Goal: Information Seeking & Learning: Learn about a topic

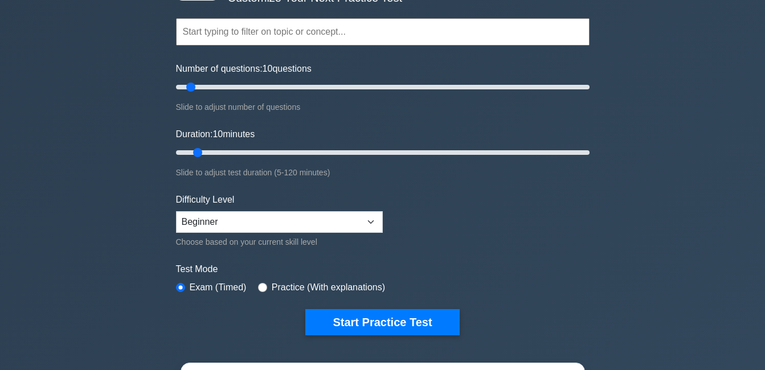
scroll to position [114, 0]
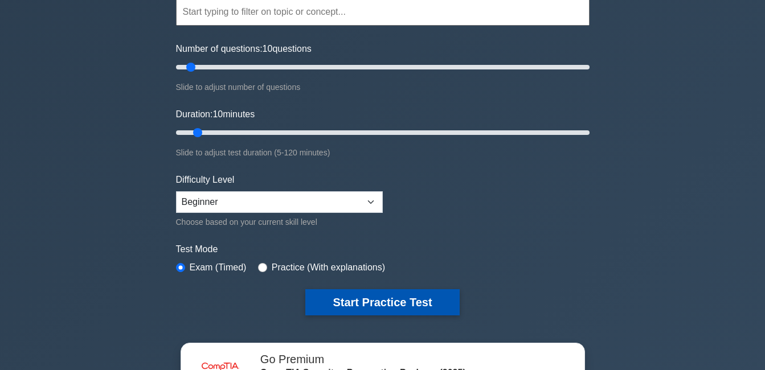
click at [350, 298] on button "Start Practice Test" at bounding box center [383, 303] width 154 height 26
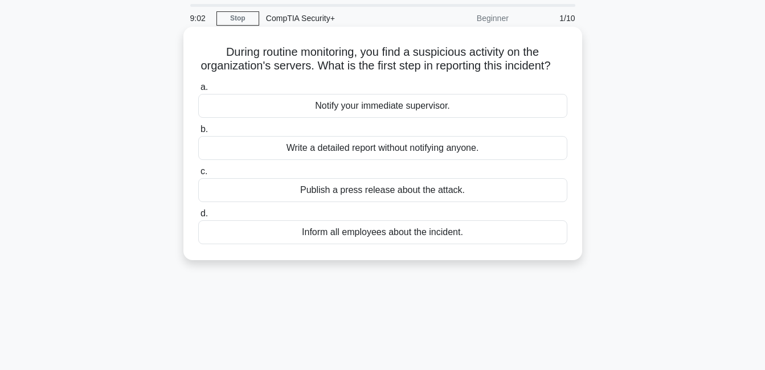
scroll to position [57, 0]
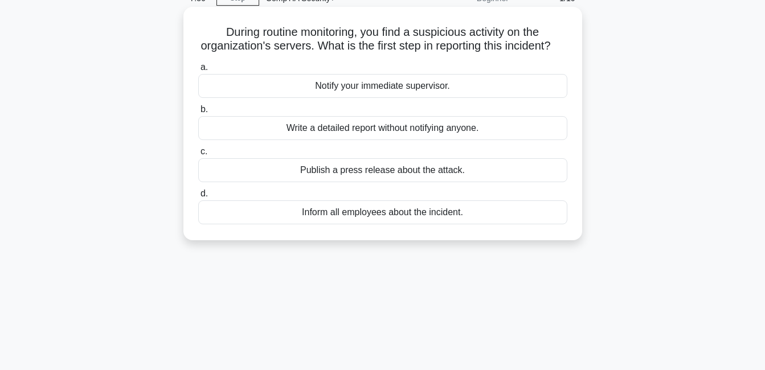
click at [307, 140] on div "Write a detailed report without notifying anyone." at bounding box center [382, 128] width 369 height 24
click at [198, 113] on input "b. Write a detailed report without notifying anyone." at bounding box center [198, 109] width 0 height 7
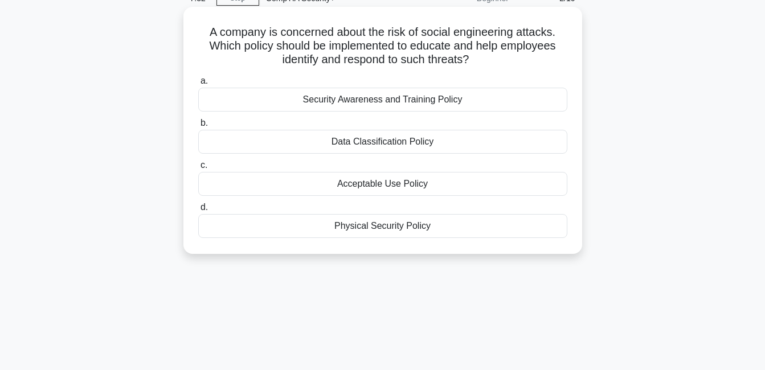
click at [369, 102] on div "Security Awareness and Training Policy" at bounding box center [382, 100] width 369 height 24
click at [198, 85] on input "a. Security Awareness and Training Policy" at bounding box center [198, 81] width 0 height 7
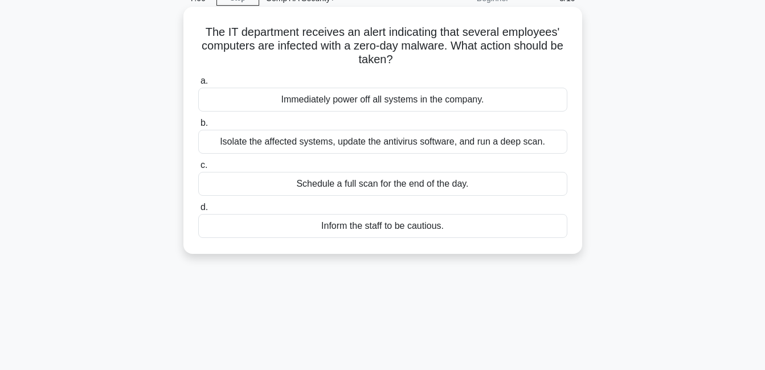
click at [350, 144] on div "Isolate the affected systems, update the antivirus software, and run a deep sca…" at bounding box center [382, 142] width 369 height 24
click at [198, 127] on input "b. Isolate the affected systems, update the antivirus software, and run a deep …" at bounding box center [198, 123] width 0 height 7
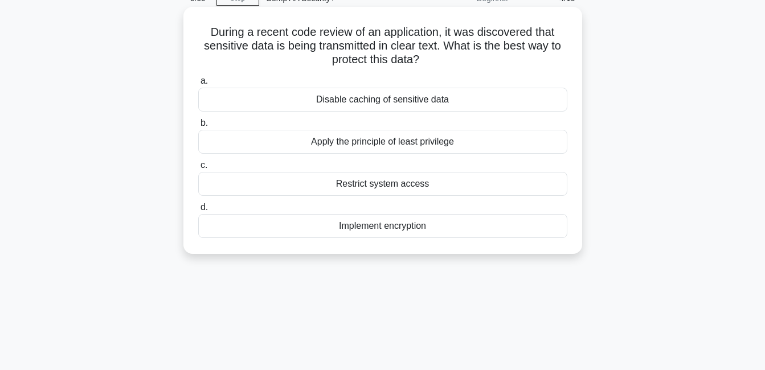
click at [295, 142] on div "Apply the principle of least privilege" at bounding box center [382, 142] width 369 height 24
click at [198, 127] on input "b. Apply the principle of least privilege" at bounding box center [198, 123] width 0 height 7
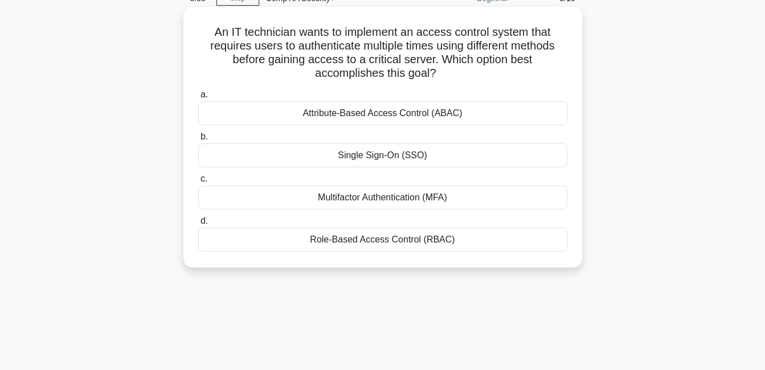
click at [309, 201] on div "Multifactor Authentication (MFA)" at bounding box center [382, 198] width 369 height 24
click at [198, 183] on input "c. Multifactor Authentication (MFA)" at bounding box center [198, 179] width 0 height 7
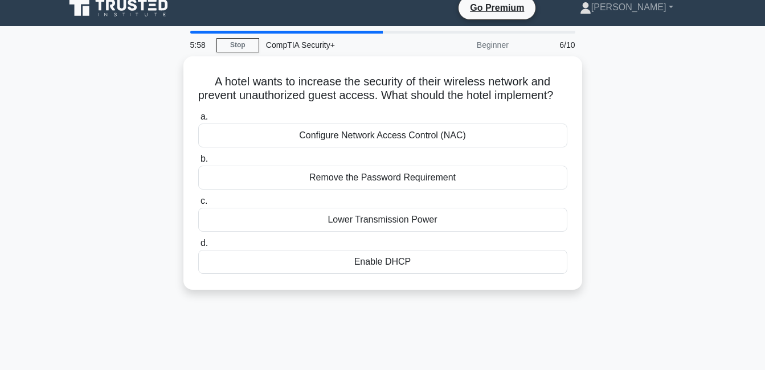
scroll to position [0, 0]
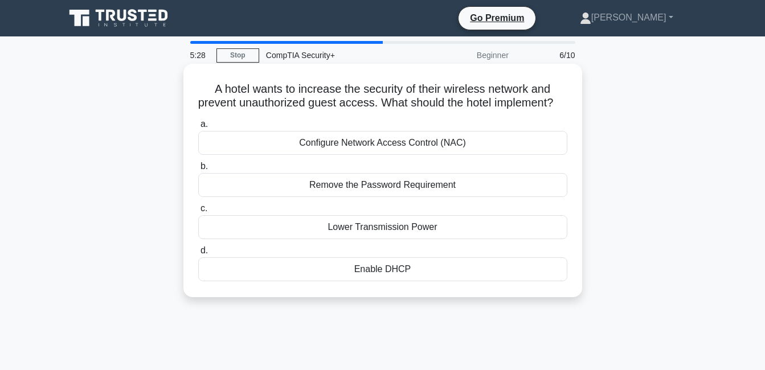
click at [301, 155] on div "Configure Network Access Control (NAC)" at bounding box center [382, 143] width 369 height 24
click at [198, 128] on input "a. Configure Network Access Control (NAC)" at bounding box center [198, 124] width 0 height 7
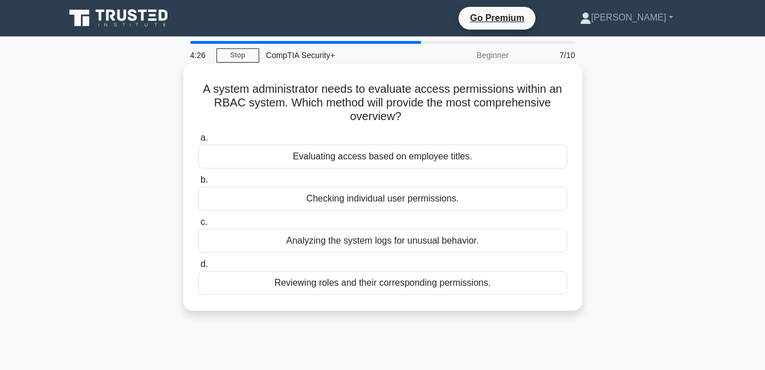
click at [324, 244] on div "Analyzing the system logs for unusual behavior." at bounding box center [382, 241] width 369 height 24
click at [198, 226] on input "c. Analyzing the system logs for unusual behavior." at bounding box center [198, 222] width 0 height 7
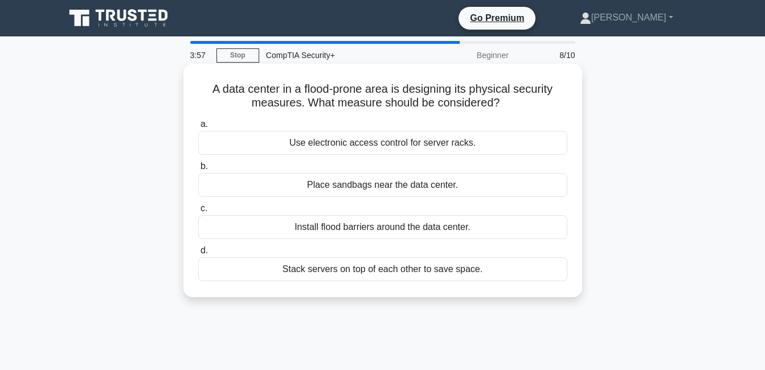
click at [319, 224] on div "Install flood barriers around the data center." at bounding box center [382, 227] width 369 height 24
click at [198, 213] on input "c. Install flood barriers around the data center." at bounding box center [198, 208] width 0 height 7
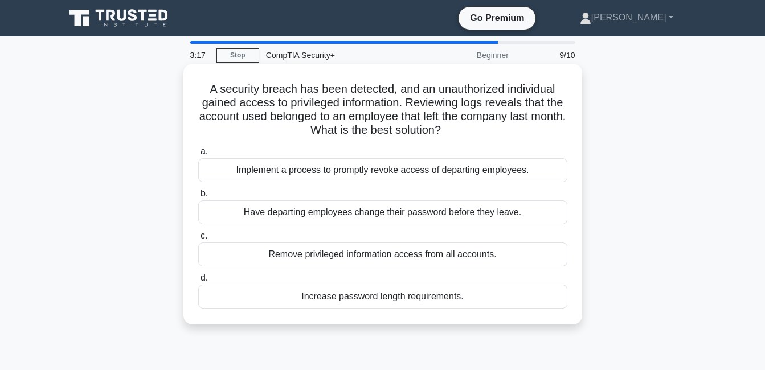
click at [323, 215] on div "Have departing employees change their password before they leave." at bounding box center [382, 213] width 369 height 24
click at [198, 198] on input "b. Have departing employees change their password before they leave." at bounding box center [198, 193] width 0 height 7
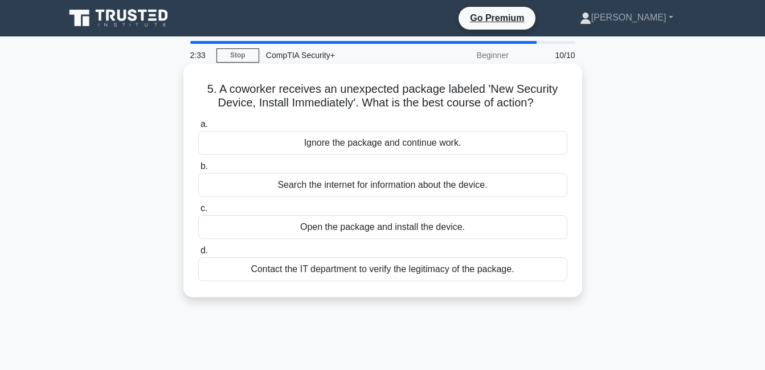
click at [330, 272] on div "Contact the IT department to verify the legitimacy of the package." at bounding box center [382, 270] width 369 height 24
click at [198, 255] on input "d. Contact the IT department to verify the legitimacy of the package." at bounding box center [198, 250] width 0 height 7
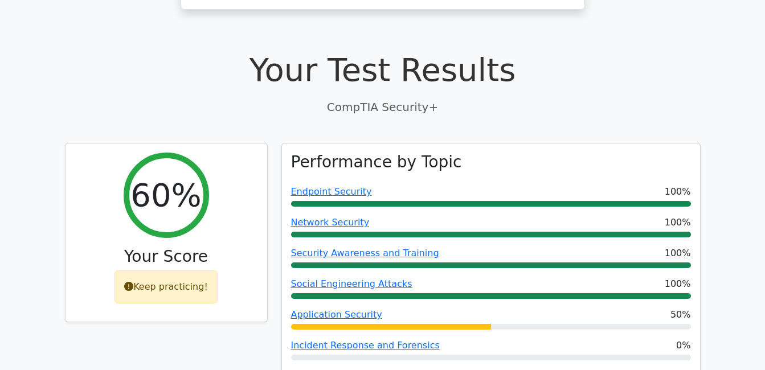
scroll to position [320, 0]
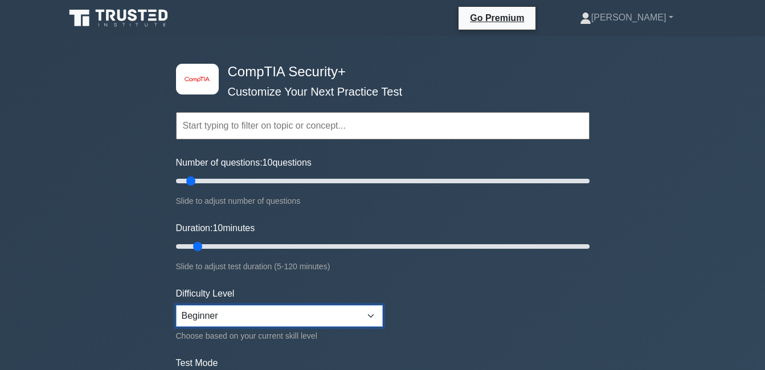
click at [369, 314] on select "Beginner Intermediate Expert" at bounding box center [279, 317] width 207 height 22
select select "intermediate"
click at [176, 306] on select "Beginner Intermediate Expert" at bounding box center [279, 317] width 207 height 22
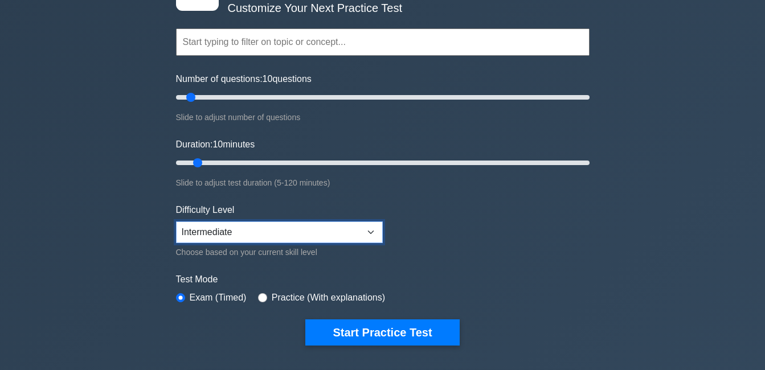
scroll to position [152, 0]
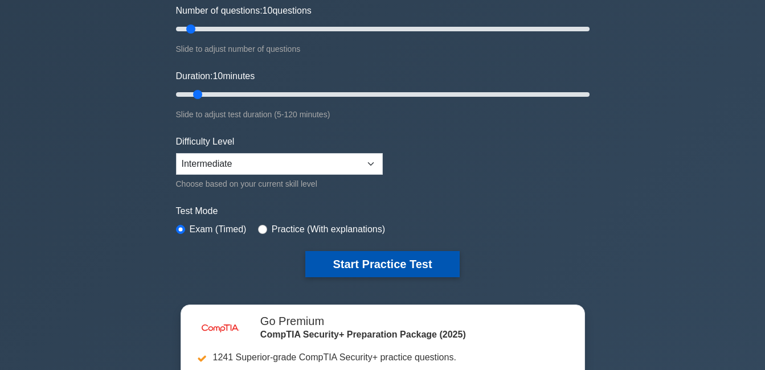
click at [331, 265] on button "Start Practice Test" at bounding box center [383, 264] width 154 height 26
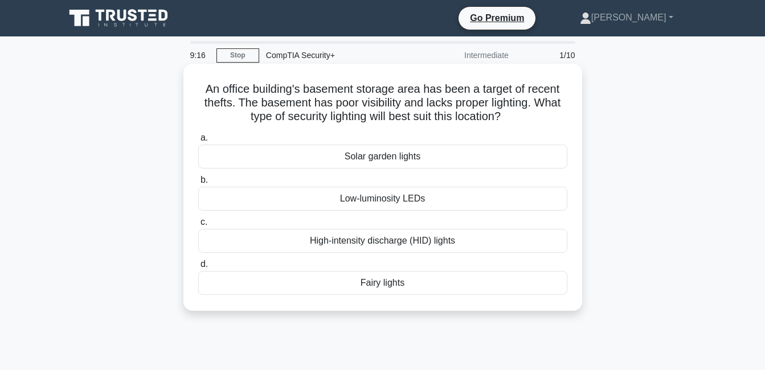
click at [328, 245] on div "High-intensity discharge (HID) lights" at bounding box center [382, 241] width 369 height 24
click at [198, 226] on input "c. High-intensity discharge (HID) lights" at bounding box center [198, 222] width 0 height 7
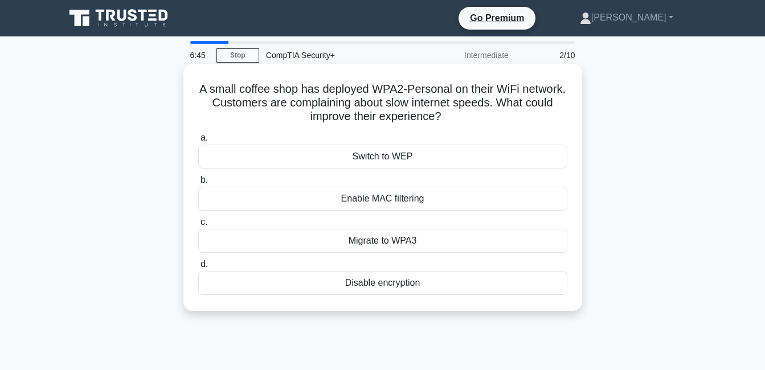
drag, startPoint x: 222, startPoint y: 91, endPoint x: 451, endPoint y: 277, distance: 295.8
click at [451, 277] on div "A small coffee shop has deployed WPA2-Personal on their WiFi network. Customers…" at bounding box center [383, 187] width 390 height 238
copy div "A small coffee shop has deployed WPA2-Personal on their WiFi network. Customers…"
click at [559, 82] on div "A small coffee shop has deployed WPA2-Personal on their WiFi network. Customers…" at bounding box center [383, 187] width 390 height 238
click at [447, 190] on div "Enable MAC filtering" at bounding box center [382, 199] width 369 height 24
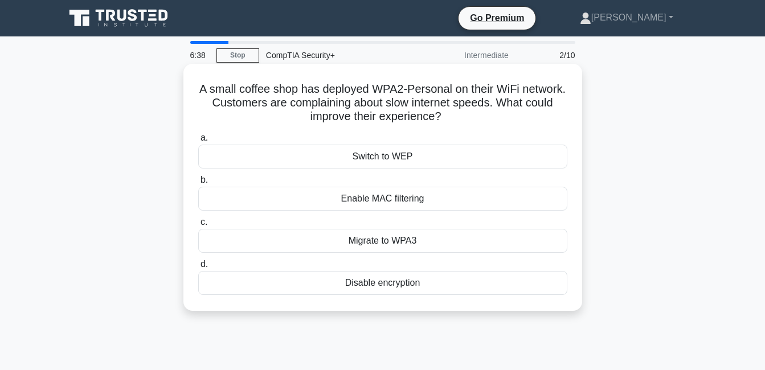
click at [198, 184] on input "b. Enable MAC filtering" at bounding box center [198, 180] width 0 height 7
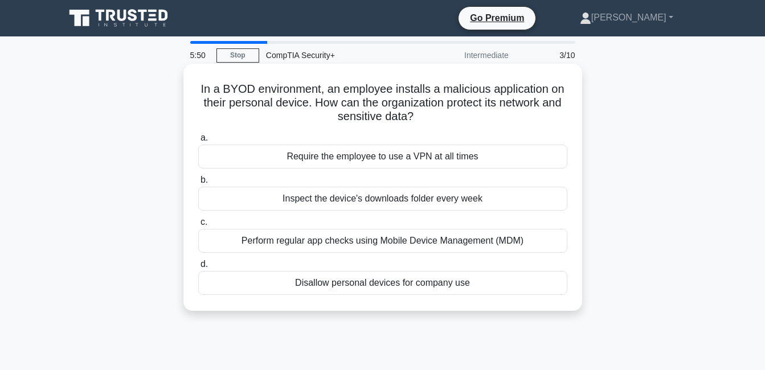
click at [352, 246] on div "Perform regular app checks using Mobile Device Management (MDM)" at bounding box center [382, 241] width 369 height 24
click at [198, 226] on input "c. Perform regular app checks using Mobile Device Management (MDM)" at bounding box center [198, 222] width 0 height 7
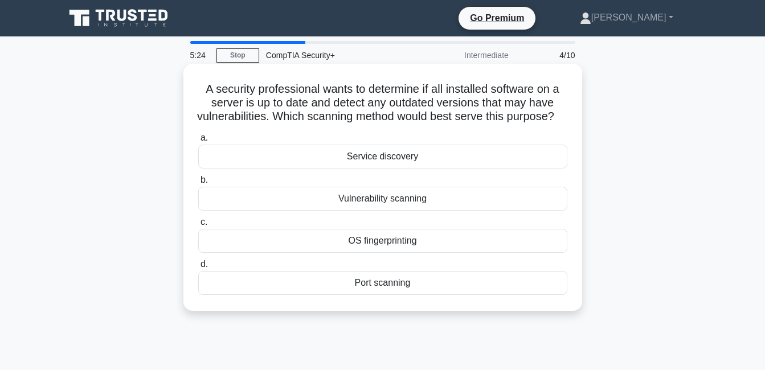
click at [322, 211] on div "Vulnerability scanning" at bounding box center [382, 199] width 369 height 24
click at [198, 184] on input "b. Vulnerability scanning" at bounding box center [198, 180] width 0 height 7
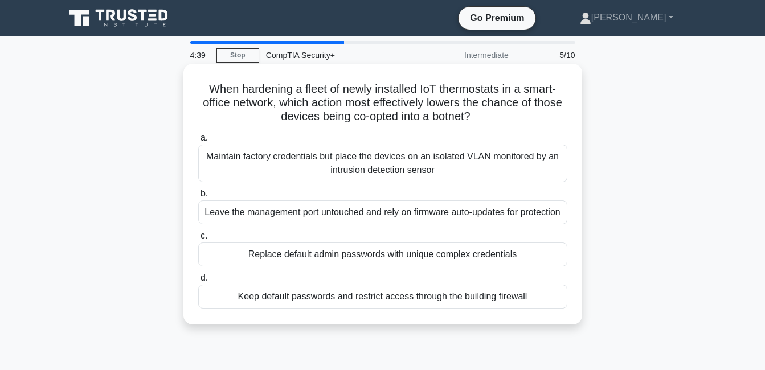
click at [386, 162] on div "Maintain factory credentials but place the devices on an isolated VLAN monitore…" at bounding box center [382, 164] width 369 height 38
click at [198, 142] on input "a. Maintain factory credentials but place the devices on an isolated VLAN monit…" at bounding box center [198, 138] width 0 height 7
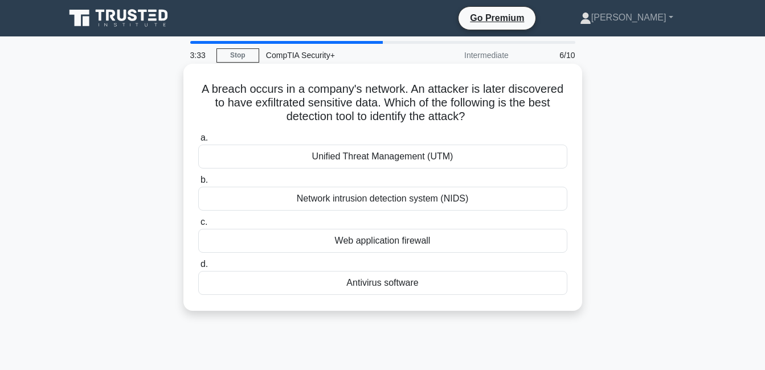
click at [352, 280] on div "Antivirus software" at bounding box center [382, 283] width 369 height 24
click at [198, 268] on input "d. Antivirus software" at bounding box center [198, 264] width 0 height 7
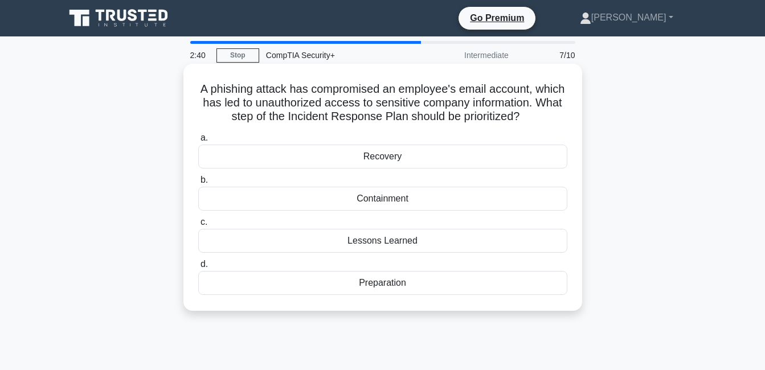
click at [337, 240] on div "Lessons Learned" at bounding box center [382, 241] width 369 height 24
click at [198, 226] on input "c. Lessons Learned" at bounding box center [198, 222] width 0 height 7
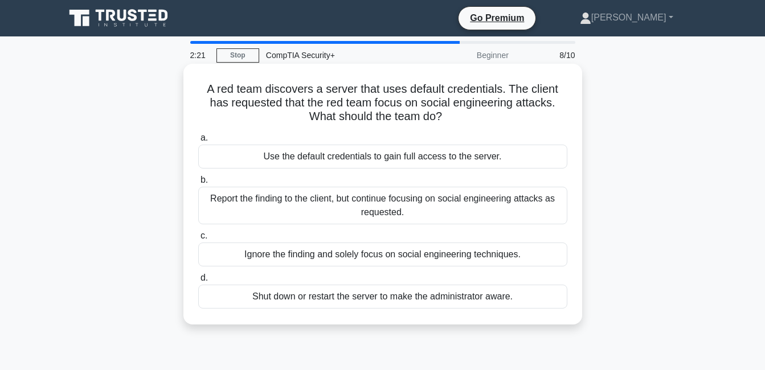
click at [317, 212] on div "Report the finding to the client, but continue focusing on social engineering a…" at bounding box center [382, 206] width 369 height 38
click at [198, 184] on input "b. Report the finding to the client, but continue focusing on social engineerin…" at bounding box center [198, 180] width 0 height 7
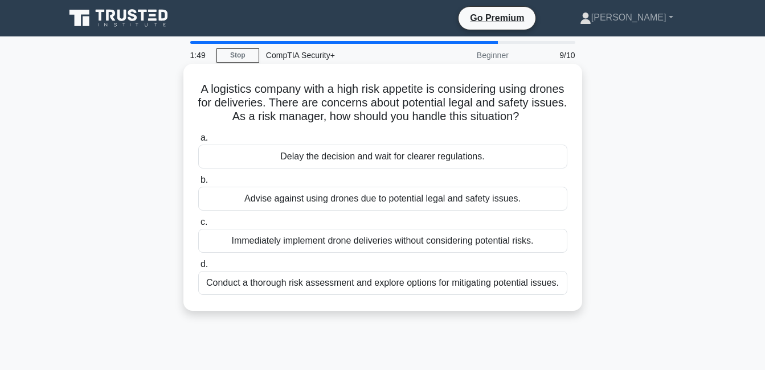
click at [300, 295] on div "Conduct a thorough risk assessment and explore options for mitigating potential…" at bounding box center [382, 283] width 369 height 24
click at [198, 268] on input "d. Conduct a thorough risk assessment and explore options for mitigating potent…" at bounding box center [198, 264] width 0 height 7
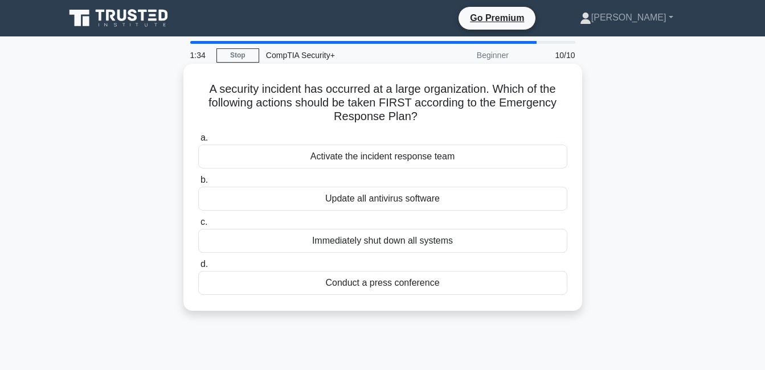
click at [308, 161] on div "Activate the incident response team" at bounding box center [382, 157] width 369 height 24
click at [198, 142] on input "a. Activate the incident response team" at bounding box center [198, 138] width 0 height 7
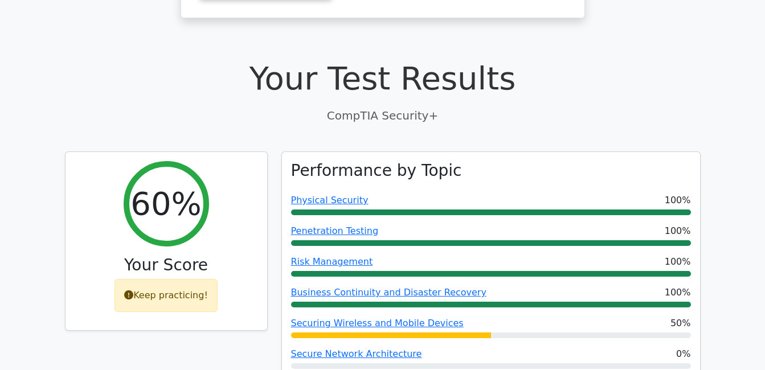
scroll to position [308, 0]
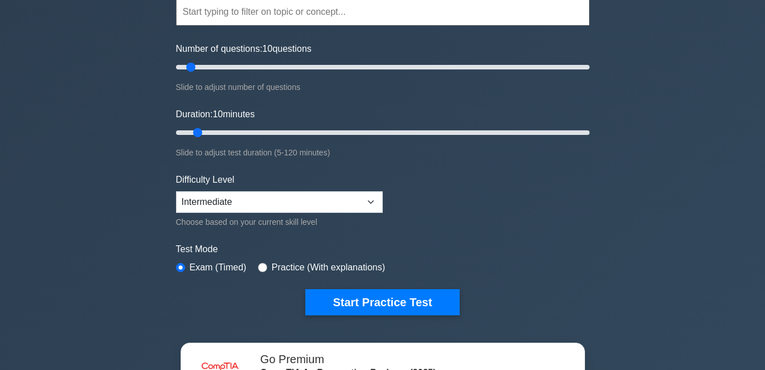
scroll to position [57, 0]
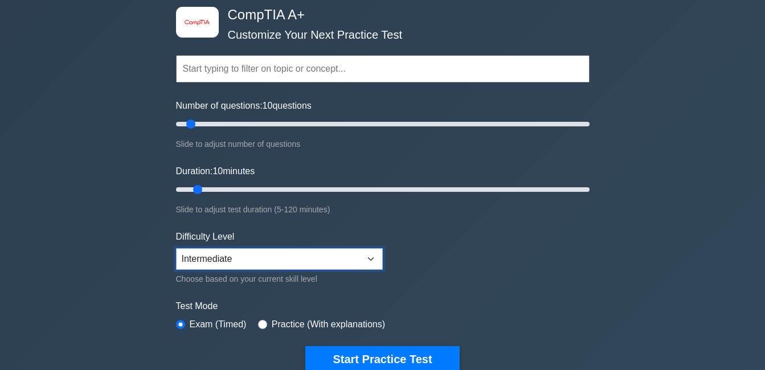
click at [369, 254] on select "Beginner Intermediate Expert" at bounding box center [279, 260] width 207 height 22
click at [370, 258] on select "Beginner Intermediate Expert" at bounding box center [279, 260] width 207 height 22
click at [368, 259] on select "Beginner Intermediate Expert" at bounding box center [279, 260] width 207 height 22
select select "beginner"
click at [176, 249] on select "Beginner Intermediate Expert" at bounding box center [279, 260] width 207 height 22
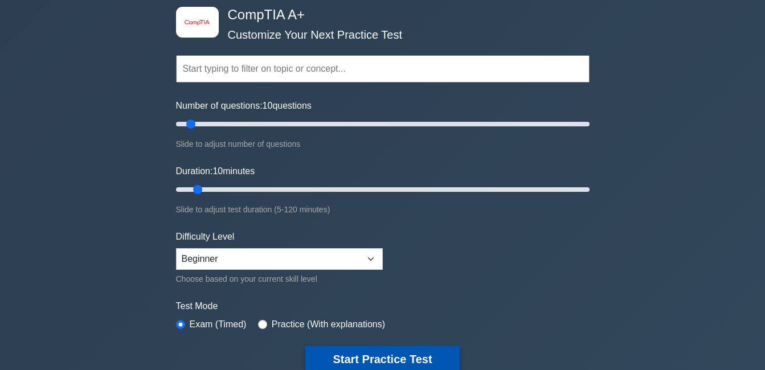
click at [353, 363] on button "Start Practice Test" at bounding box center [383, 360] width 154 height 26
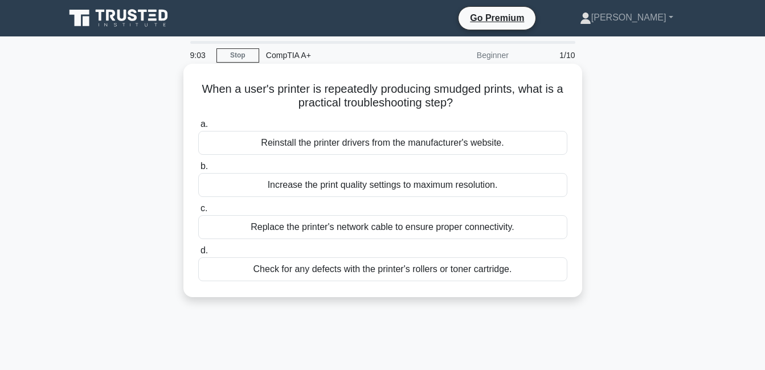
drag, startPoint x: 199, startPoint y: 88, endPoint x: 529, endPoint y: 286, distance: 384.9
click at [529, 286] on div "When a user's printer is repeatedly producing smudged prints, what is a practic…" at bounding box center [383, 180] width 390 height 225
copy div "When a user's printer is repeatedly producing smudged prints, what is a practic…"
click at [511, 112] on div "When a user's printer is repeatedly producing smudged prints, what is a practic…" at bounding box center [383, 180] width 390 height 225
click at [267, 270] on div "Check for any defects with the printer's rollers or toner cartridge." at bounding box center [382, 270] width 369 height 24
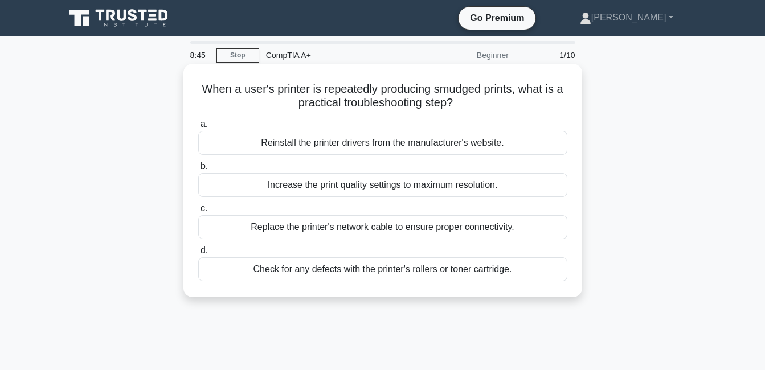
click at [198, 255] on input "d. Check for any defects with the printer's rollers or toner cartridge." at bounding box center [198, 250] width 0 height 7
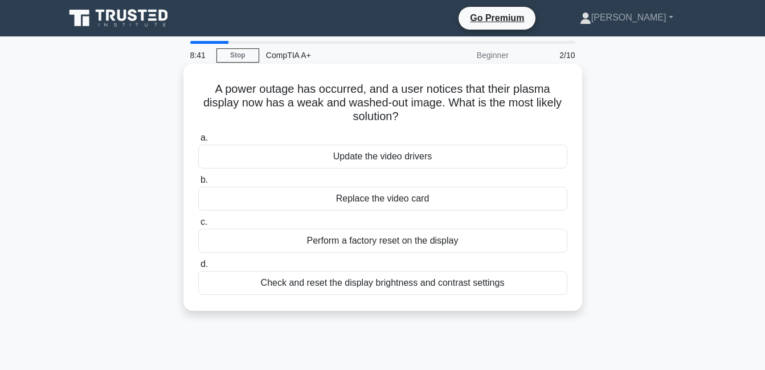
drag, startPoint x: 217, startPoint y: 96, endPoint x: 507, endPoint y: 291, distance: 349.2
click at [507, 291] on div "A power outage has occurred, and a user notices that their plasma display now h…" at bounding box center [383, 187] width 390 height 238
copy div "A power outage has occurred, and a user notices that their plasma display now h…"
click at [564, 82] on h5 "A power outage has occurred, and a user notices that their plasma display now h…" at bounding box center [383, 103] width 372 height 42
click at [379, 289] on div "Check and reset the display brightness and contrast settings" at bounding box center [382, 283] width 369 height 24
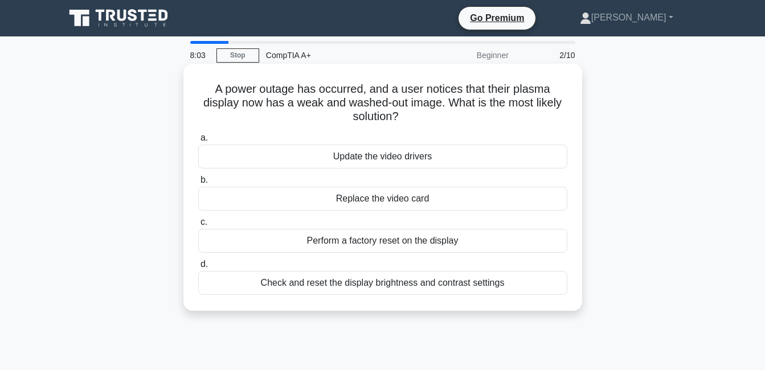
click at [198, 268] on input "d. Check and reset the display brightness and contrast settings" at bounding box center [198, 264] width 0 height 7
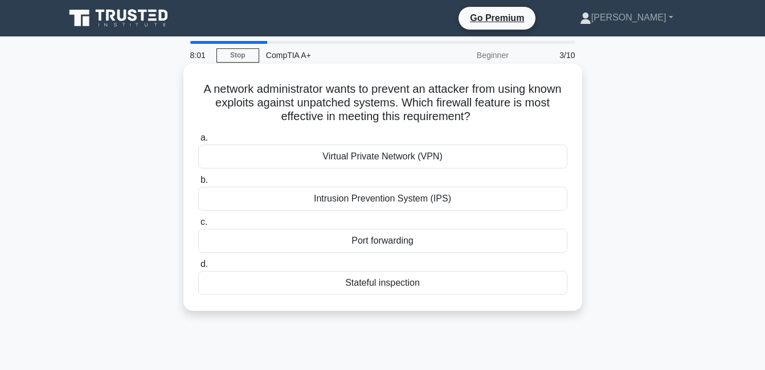
drag, startPoint x: 258, startPoint y: 137, endPoint x: 439, endPoint y: 283, distance: 232.7
click at [439, 283] on div "A network administrator wants to prevent an attacker from using known exploits …" at bounding box center [383, 187] width 390 height 238
copy div "A network administrator wants to prevent an attacker from using known exploits …"
click at [515, 125] on div "A network administrator wants to prevent an attacker from using known exploits …" at bounding box center [383, 187] width 390 height 238
click at [556, 78] on div "A network administrator wants to prevent an attacker from using known exploits …" at bounding box center [383, 187] width 390 height 238
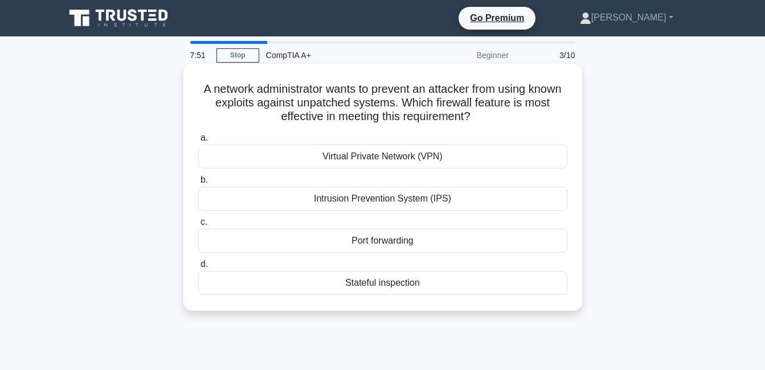
click at [350, 199] on div "Intrusion Prevention System (IPS)" at bounding box center [382, 199] width 369 height 24
click at [198, 184] on input "b. Intrusion Prevention System (IPS)" at bounding box center [198, 180] width 0 height 7
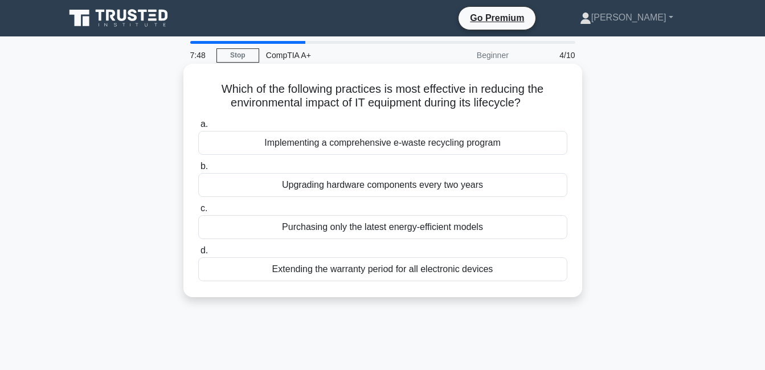
drag, startPoint x: 216, startPoint y: 87, endPoint x: 504, endPoint y: 276, distance: 344.9
click at [504, 276] on div "Which of the following practices is most effective in reducing the environmenta…" at bounding box center [383, 180] width 390 height 225
copy div "Which of the following practices is most effective in reducing the environmenta…"
click at [550, 101] on h5 "Which of the following practices is most effective in reducing the environmenta…" at bounding box center [383, 96] width 372 height 28
click at [368, 145] on div "Implementing a comprehensive e-waste recycling program" at bounding box center [382, 143] width 369 height 24
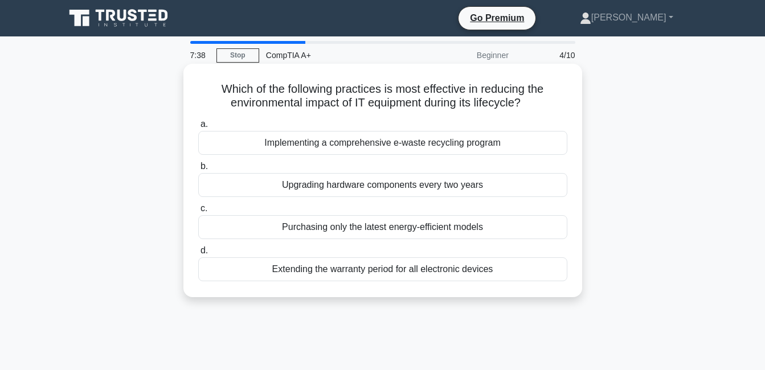
click at [198, 128] on input "a. Implementing a comprehensive e-waste recycling program" at bounding box center [198, 124] width 0 height 7
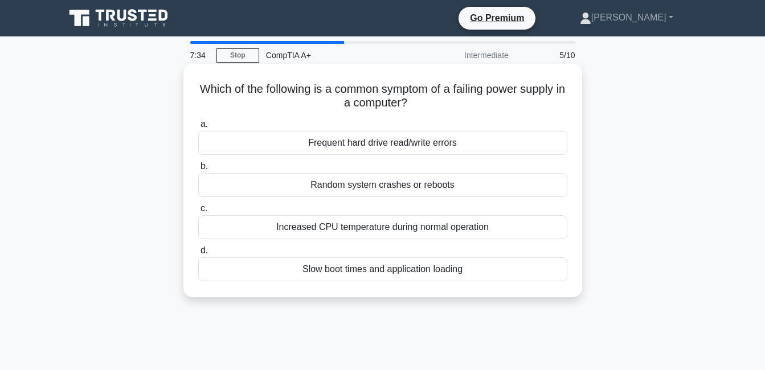
drag, startPoint x: 199, startPoint y: 88, endPoint x: 473, endPoint y: 277, distance: 332.8
click at [473, 277] on div "Which of the following is a common symptom of a failing power supply in a compu…" at bounding box center [383, 180] width 390 height 225
copy div "Which of the following is a common symptom of a failing power supply in a compu…"
click at [511, 113] on div "Which of the following is a common symptom of a failing power supply in a compu…" at bounding box center [383, 180] width 390 height 225
click at [357, 185] on div "Random system crashes or reboots" at bounding box center [382, 185] width 369 height 24
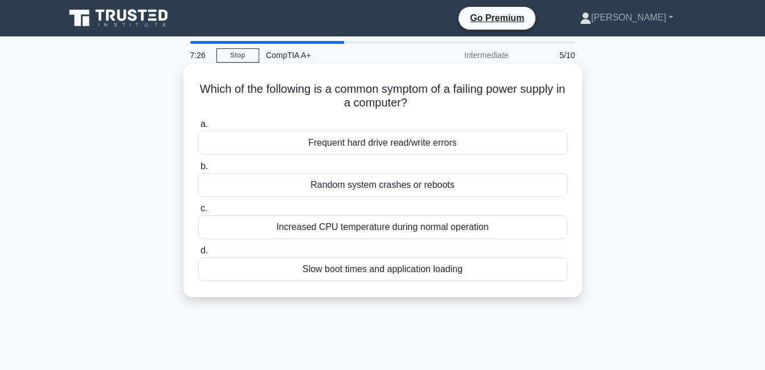
click at [198, 170] on input "b. Random system crashes or reboots" at bounding box center [198, 166] width 0 height 7
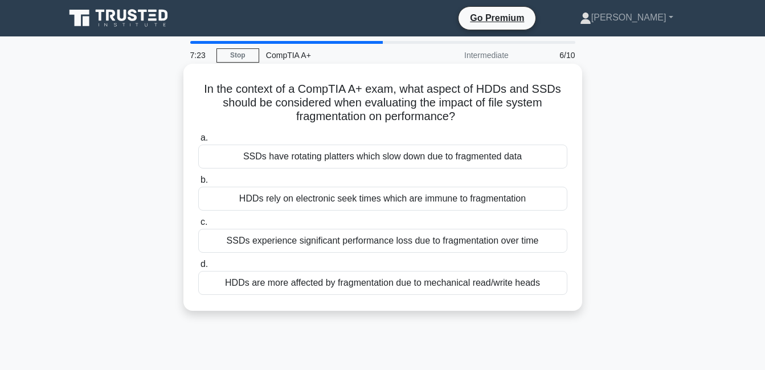
drag, startPoint x: 204, startPoint y: 88, endPoint x: 549, endPoint y: 283, distance: 396.3
click at [549, 283] on div "In the context of a CompTIA A+ exam, what aspect of HDDs and SSDs should be con…" at bounding box center [383, 187] width 390 height 238
copy div "n the context of a CompTIA A+ exam, what aspect of HDDs and SSDs should be cons…"
click at [549, 125] on div "In the context of a CompTIA A+ exam, what aspect of HDDs and SSDs should be con…" at bounding box center [383, 187] width 390 height 238
click at [390, 282] on div "HDDs are more affected by fragmentation due to mechanical read/write heads" at bounding box center [382, 283] width 369 height 24
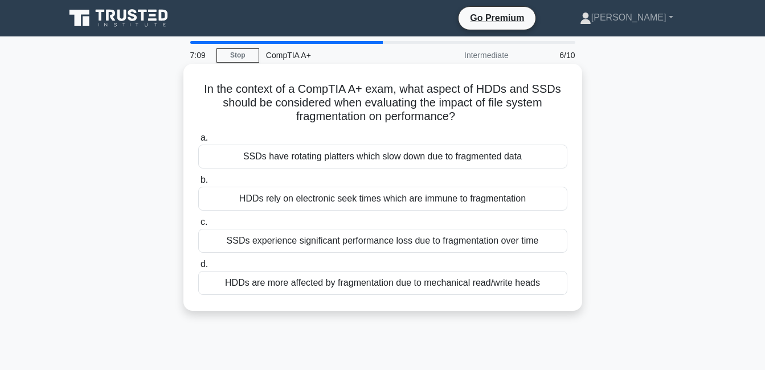
click at [198, 268] on input "d. HDDs are more affected by fragmentation due to mechanical read/write heads" at bounding box center [198, 264] width 0 height 7
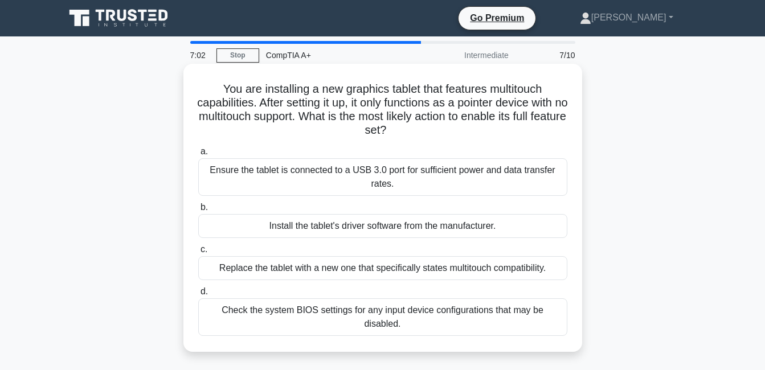
drag, startPoint x: 219, startPoint y: 88, endPoint x: 573, endPoint y: 322, distance: 424.9
click at [573, 322] on div "You are installing a new graphics tablet that features multitouch capabilities.…" at bounding box center [383, 207] width 390 height 279
copy div "You are installing a new graphics tablet that features multitouch capabilities.…"
click at [520, 136] on h5 "You are installing a new graphics tablet that features multitouch capabilities.…" at bounding box center [383, 110] width 372 height 56
click at [368, 229] on div "Install the tablet's driver software from the manufacturer." at bounding box center [382, 226] width 369 height 24
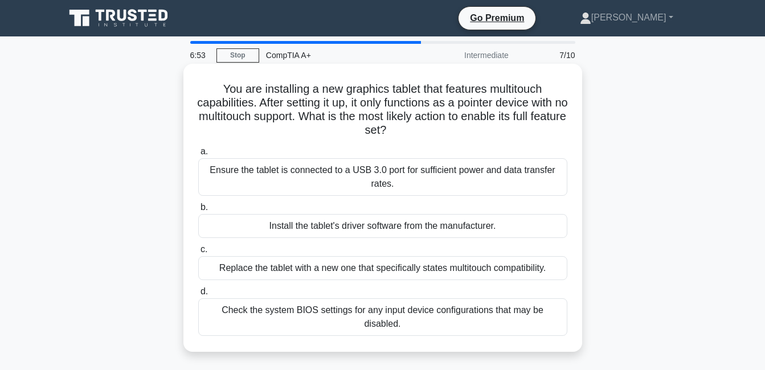
click at [198, 211] on input "b. Install the tablet's driver software from the manufacturer." at bounding box center [198, 207] width 0 height 7
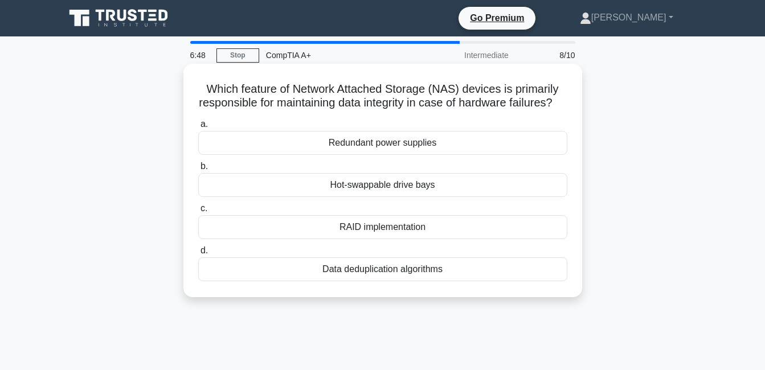
drag, startPoint x: 202, startPoint y: 91, endPoint x: 474, endPoint y: 284, distance: 333.4
click at [474, 289] on div "Which feature of Network Attached Storage (NAS) devices is primarily responsibl…" at bounding box center [383, 180] width 390 height 225
copy div "Which feature of Network Attached Storage (NAS) devices is primarily responsibl…"
click at [465, 111] on h5 "Which feature of Network Attached Storage (NAS) devices is primarily responsibl…" at bounding box center [383, 96] width 372 height 28
click at [574, 85] on div "Which feature of Network Attached Storage (NAS) devices is primarily responsibl…" at bounding box center [383, 180] width 390 height 225
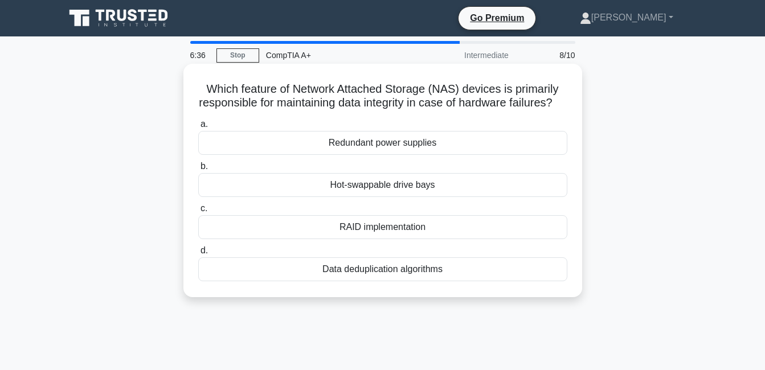
click at [358, 239] on div "RAID implementation" at bounding box center [382, 227] width 369 height 24
click at [198, 213] on input "c. RAID implementation" at bounding box center [198, 208] width 0 height 7
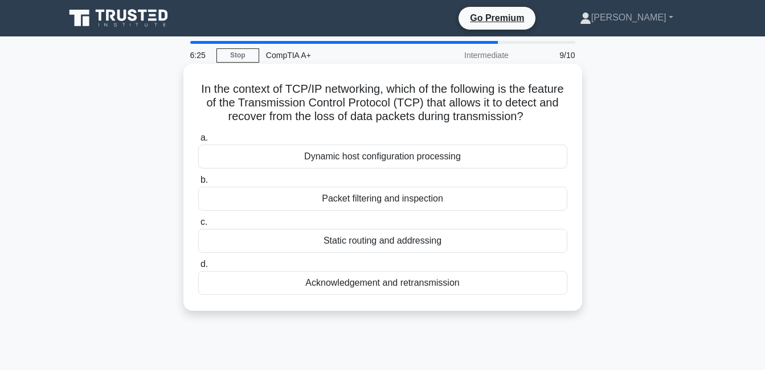
drag, startPoint x: 212, startPoint y: 89, endPoint x: 490, endPoint y: 292, distance: 344.2
click at [490, 292] on div "In the context of TCP/IP networking, which of the following is the feature of t…" at bounding box center [383, 187] width 390 height 238
copy div "In the context of TCP/IP networking, which of the following is the feature of t…"
click at [522, 144] on div "a. Dynamic host configuration processing b. Packet filtering and inspection c. …" at bounding box center [383, 213] width 383 height 169
click at [382, 295] on div "Acknowledgement and retransmission" at bounding box center [382, 283] width 369 height 24
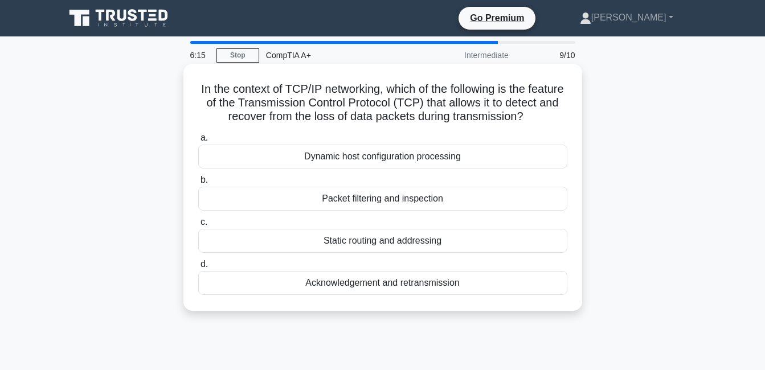
click at [198, 268] on input "d. Acknowledgement and retransmission" at bounding box center [198, 264] width 0 height 7
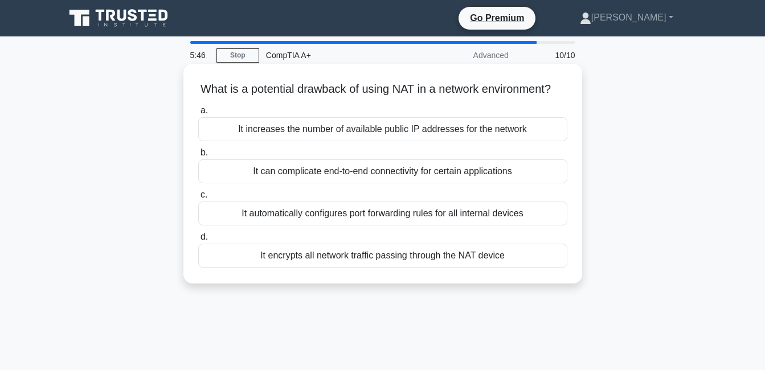
click at [360, 140] on div "It increases the number of available public IP addresses for the network" at bounding box center [382, 129] width 369 height 24
click at [198, 115] on input "a. It increases the number of available public IP addresses for the network" at bounding box center [198, 110] width 0 height 7
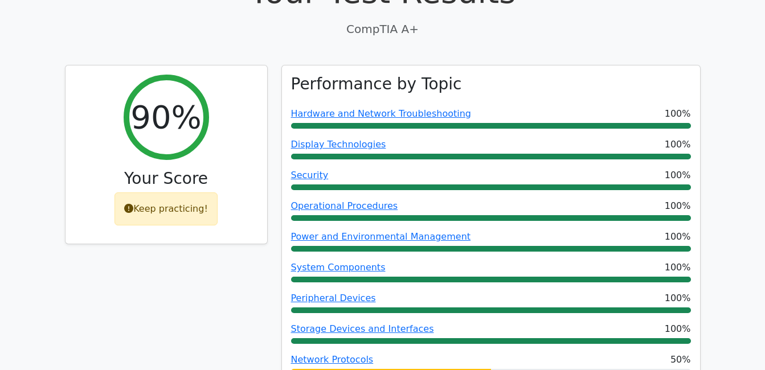
scroll to position [401, 0]
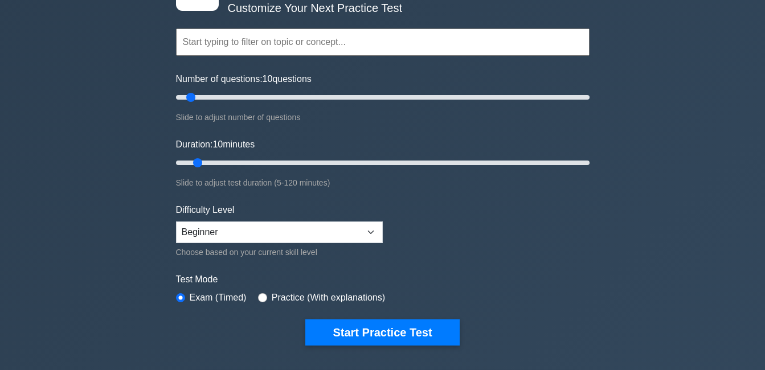
scroll to position [91, 0]
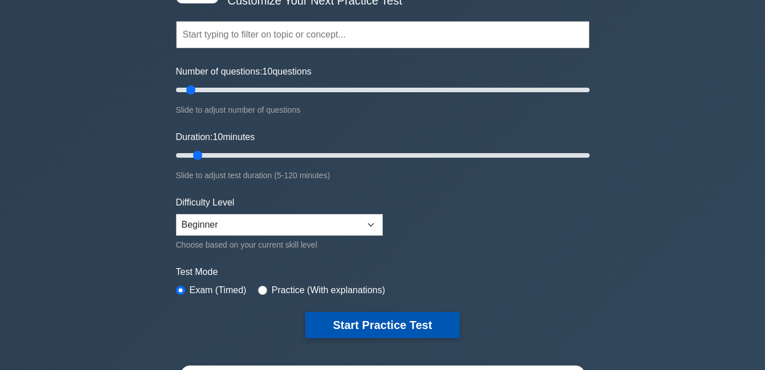
click at [376, 321] on button "Start Practice Test" at bounding box center [383, 325] width 154 height 26
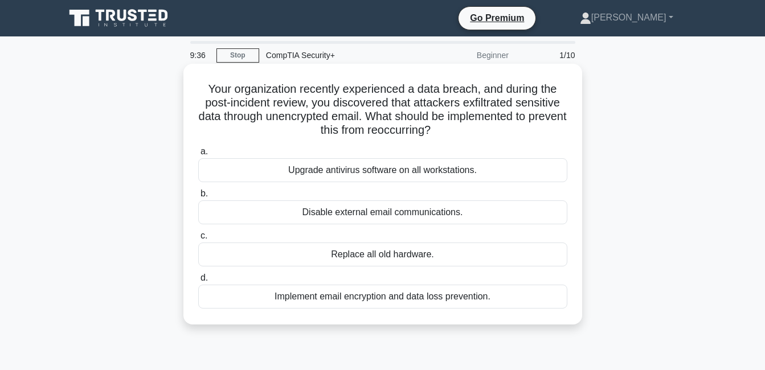
drag, startPoint x: 206, startPoint y: 88, endPoint x: 541, endPoint y: 306, distance: 399.7
click at [541, 306] on div "Your organization recently experienced a data breach, and during the post-incid…" at bounding box center [383, 194] width 390 height 252
copy div "Your organization recently experienced a data breach, and during the post-incid…"
click at [518, 136] on h5 "Your organization recently experienced a data breach, and during the post-incid…" at bounding box center [383, 110] width 372 height 56
click at [337, 298] on div "Implement email encryption and data loss prevention." at bounding box center [382, 297] width 369 height 24
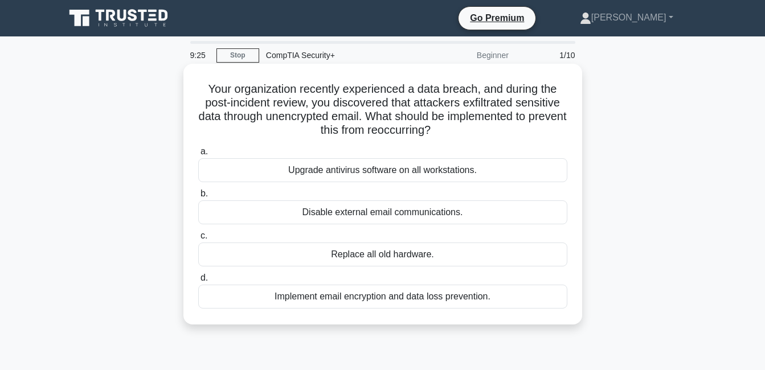
click at [198, 282] on input "d. Implement email encryption and data loss prevention." at bounding box center [198, 278] width 0 height 7
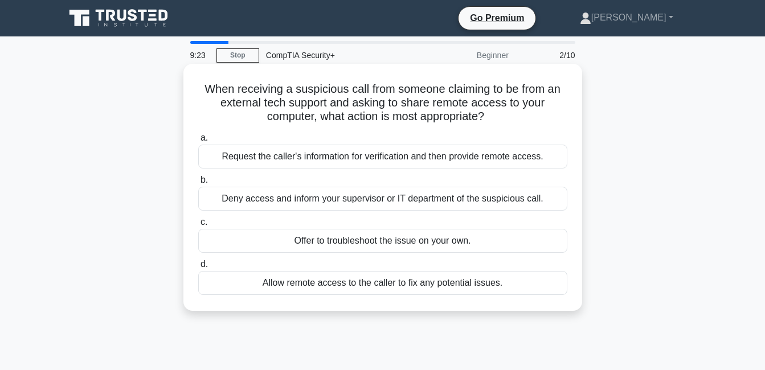
drag, startPoint x: 202, startPoint y: 89, endPoint x: 524, endPoint y: 303, distance: 386.5
click at [524, 303] on div "When receiving a suspicious call from someone claiming to be from an external t…" at bounding box center [383, 187] width 390 height 238
copy div "When receiving a suspicious call from someone claiming to be from an external t…"
click at [532, 117] on h5 "When receiving a suspicious call from someone claiming to be from an external t…" at bounding box center [383, 103] width 372 height 42
click at [384, 193] on div "Deny access and inform your supervisor or IT department of the suspicious call." at bounding box center [382, 199] width 369 height 24
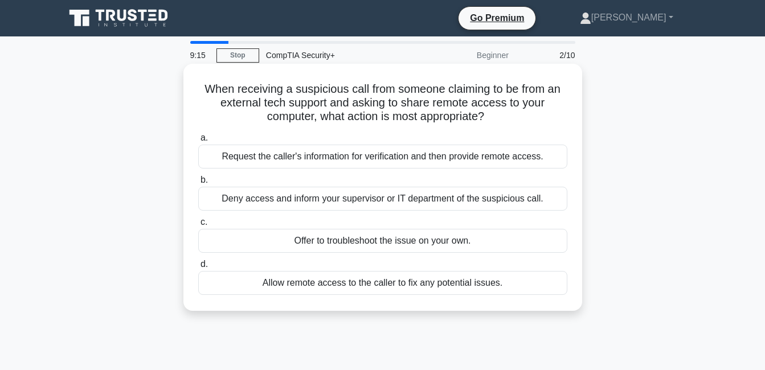
click at [198, 184] on input "b. Deny access and inform your supervisor or IT department of the suspicious ca…" at bounding box center [198, 180] width 0 height 7
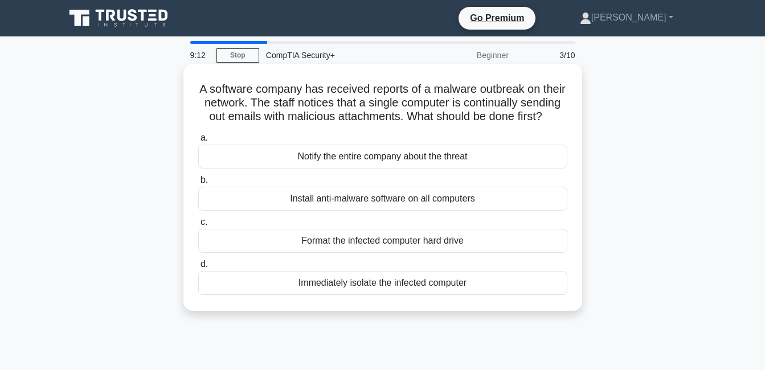
drag, startPoint x: 209, startPoint y: 95, endPoint x: 478, endPoint y: 311, distance: 345.4
click at [479, 307] on div "A software company has received reports of a malware outbreak on their network.…" at bounding box center [383, 187] width 390 height 238
copy div "A software company has received reports of a malware outbreak on their network.…"
click at [536, 124] on h5 "A software company has received reports of a malware outbreak on their network.…" at bounding box center [383, 103] width 372 height 42
click at [382, 295] on div "Immediately isolate the infected computer" at bounding box center [382, 283] width 369 height 24
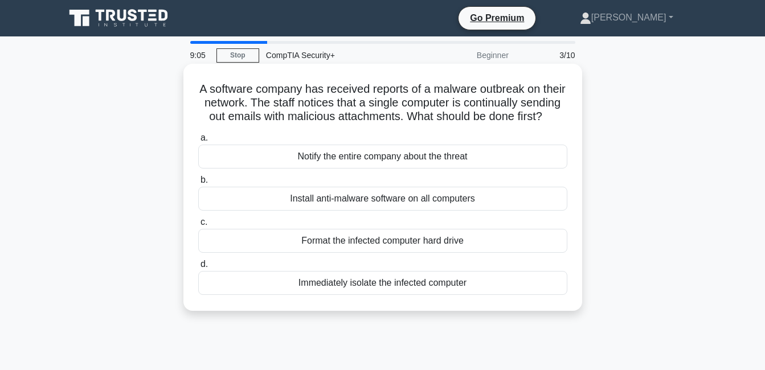
click at [198, 268] on input "d. Immediately isolate the infected computer" at bounding box center [198, 264] width 0 height 7
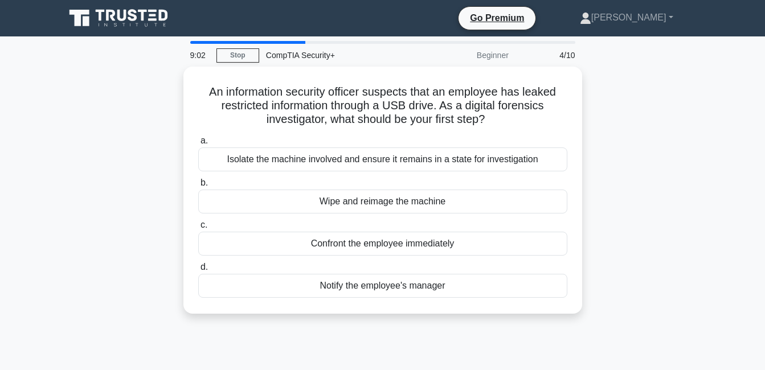
drag, startPoint x: 203, startPoint y: 90, endPoint x: 520, endPoint y: 319, distance: 391.1
click at [520, 319] on div "An information security officer suspects that an employee has leaked restricted…" at bounding box center [383, 197] width 650 height 261
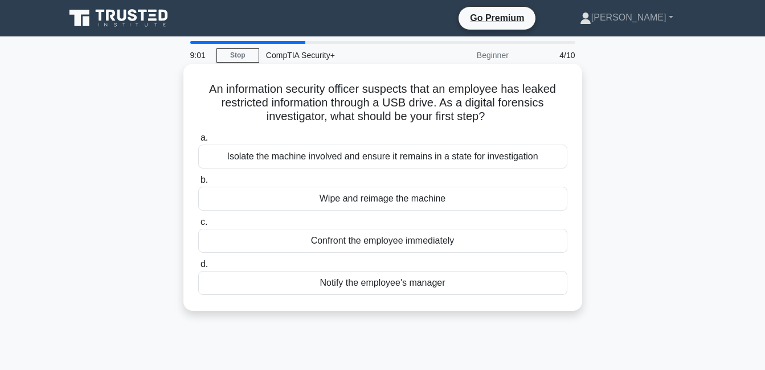
copy div "An information security officer suspects that an employee has leaked restricted…"
click at [531, 116] on h5 "An information security officer suspects that an employee has leaked restricted…" at bounding box center [383, 103] width 372 height 42
click at [382, 158] on div "Isolate the machine involved and ensure it remains in a state for investigation" at bounding box center [382, 157] width 369 height 24
click at [198, 142] on input "a. Isolate the machine involved and ensure it remains in a state for investigat…" at bounding box center [198, 138] width 0 height 7
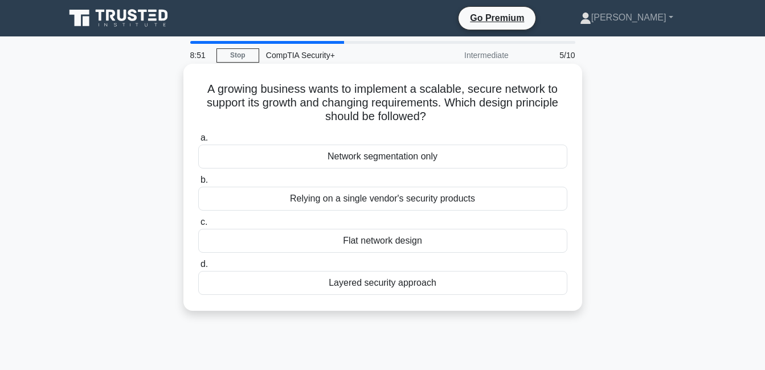
drag, startPoint x: 206, startPoint y: 87, endPoint x: 471, endPoint y: 274, distance: 324.3
click at [472, 278] on div "A growing business wants to implement a scalable, secure network to support its…" at bounding box center [383, 187] width 390 height 238
copy div "A growing business wants to implement a scalable, secure network to support its…"
click at [494, 120] on h5 "A growing business wants to implement a scalable, secure network to support its…" at bounding box center [383, 103] width 372 height 42
click at [348, 287] on div "Layered security approach" at bounding box center [382, 283] width 369 height 24
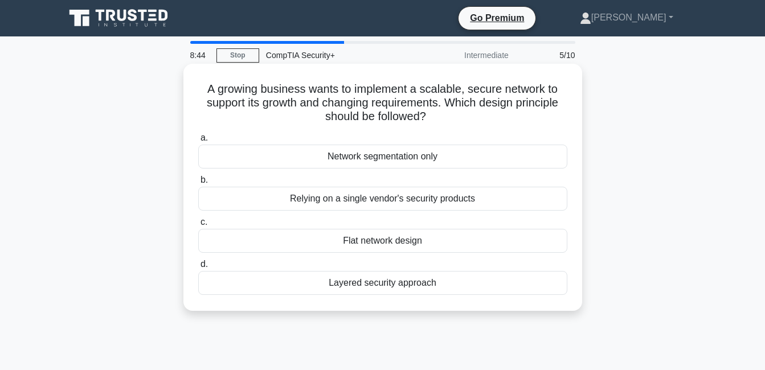
click at [198, 268] on input "d. Layered security approach" at bounding box center [198, 264] width 0 height 7
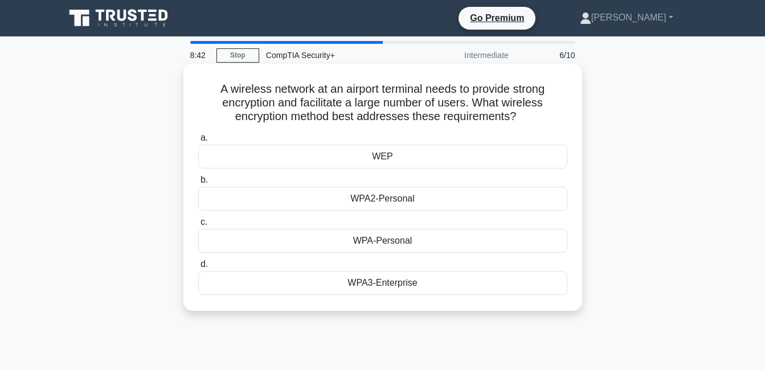
drag, startPoint x: 215, startPoint y: 90, endPoint x: 465, endPoint y: 277, distance: 312.3
click at [466, 284] on div "A wireless network at an airport terminal needs to provide strong encryption an…" at bounding box center [383, 187] width 390 height 238
copy div "A wireless network at an airport terminal needs to provide strong encryption an…"
click at [426, 134] on label "a. WEP" at bounding box center [382, 150] width 369 height 38
click at [198, 135] on input "a. WEP" at bounding box center [198, 138] width 0 height 7
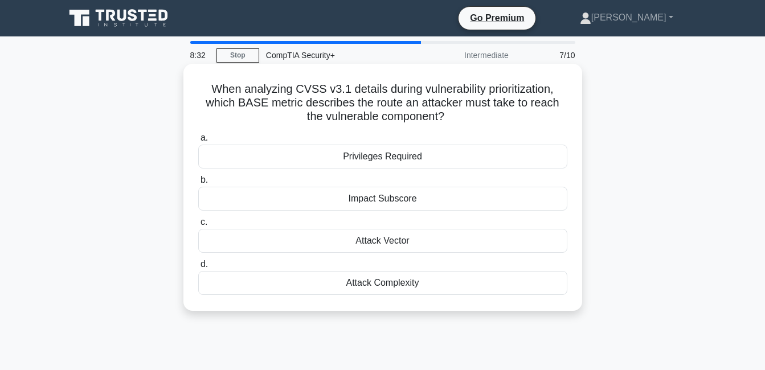
drag, startPoint x: 229, startPoint y: 116, endPoint x: 463, endPoint y: 291, distance: 291.6
click at [463, 291] on div "When analyzing CVSS v3.1 details during vulnerability prioritization, which BAS…" at bounding box center [383, 187] width 390 height 238
copy div "When analyzing CVSS v3.1 details during vulnerability prioritization, which BAS…"
click at [382, 243] on div "Attack Vector" at bounding box center [382, 241] width 369 height 24
click at [198, 226] on input "c. Attack Vector" at bounding box center [198, 222] width 0 height 7
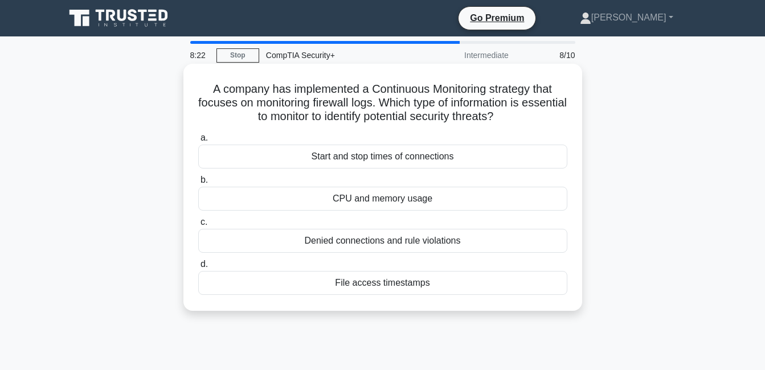
drag, startPoint x: 209, startPoint y: 90, endPoint x: 469, endPoint y: 286, distance: 325.7
click at [469, 286] on div "A company has implemented a Continuous Monitoring strategy that focuses on moni…" at bounding box center [383, 187] width 390 height 238
copy div "A company has implemented a Continuous Monitoring strategy that focuses on moni…"
click at [338, 243] on div "Denied connections and rule violations" at bounding box center [382, 241] width 369 height 24
click at [198, 226] on input "c. Denied connections and rule violations" at bounding box center [198, 222] width 0 height 7
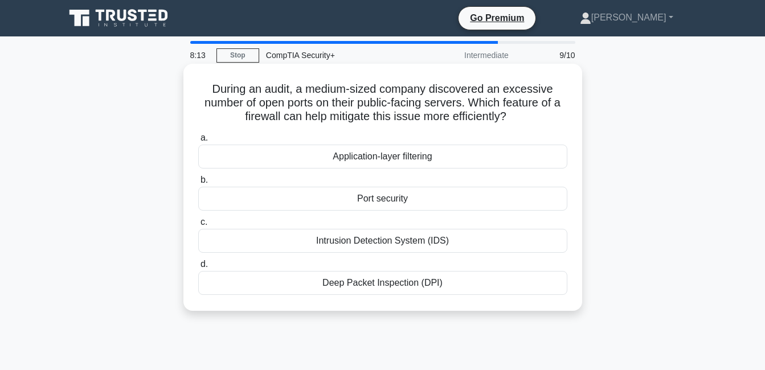
drag, startPoint x: 211, startPoint y: 89, endPoint x: 461, endPoint y: 279, distance: 314.4
click at [461, 279] on div "During an audit, a medium-sized company discovered an excessive number of open …" at bounding box center [383, 187] width 390 height 238
copy div "During an audit, a medium-sized company discovered an excessive number of open …"
click at [356, 158] on div "Application-layer filtering" at bounding box center [382, 157] width 369 height 24
click at [198, 142] on input "a. Application-layer filtering" at bounding box center [198, 138] width 0 height 7
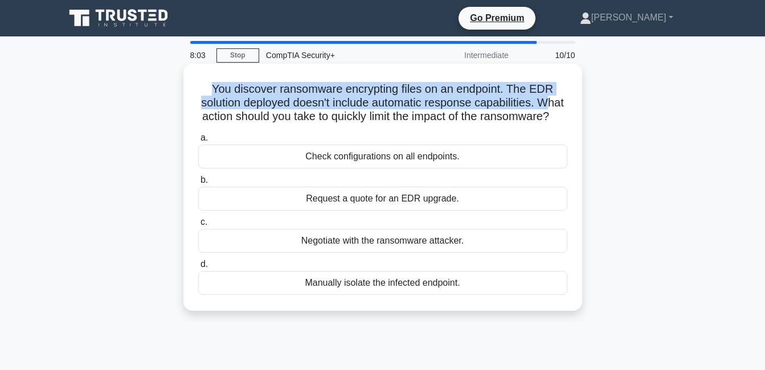
drag, startPoint x: 209, startPoint y: 83, endPoint x: 235, endPoint y: 114, distance: 40.9
click at [235, 114] on h5 "You discover ransomware encrypting files on an endpoint. The EDR solution deplo…" at bounding box center [383, 103] width 372 height 42
drag, startPoint x: 235, startPoint y: 114, endPoint x: 199, endPoint y: 92, distance: 41.4
click at [199, 93] on h5 "You discover ransomware encrypting files on an endpoint. The EDR solution deplo…" at bounding box center [383, 103] width 372 height 42
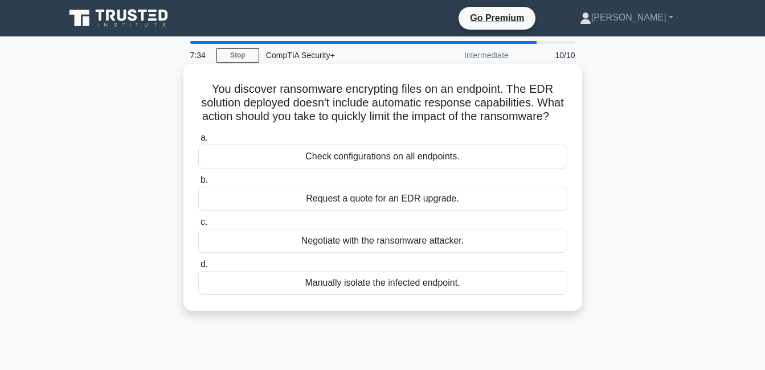
click at [354, 169] on div "Check configurations on all endpoints." at bounding box center [382, 157] width 369 height 24
click at [198, 142] on input "a. Check configurations on all endpoints." at bounding box center [198, 138] width 0 height 7
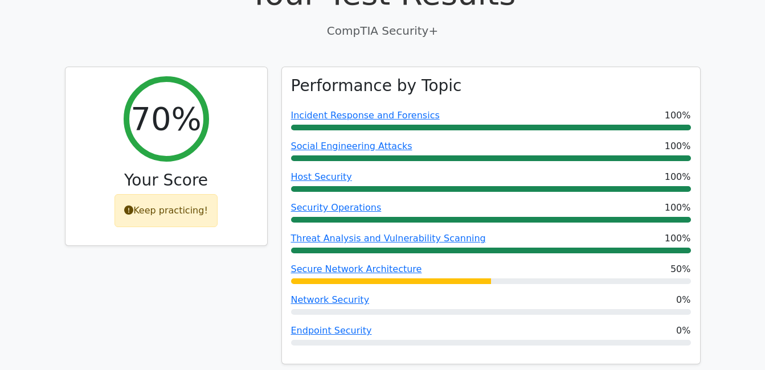
scroll to position [411, 0]
